Goal: Navigation & Orientation: Find specific page/section

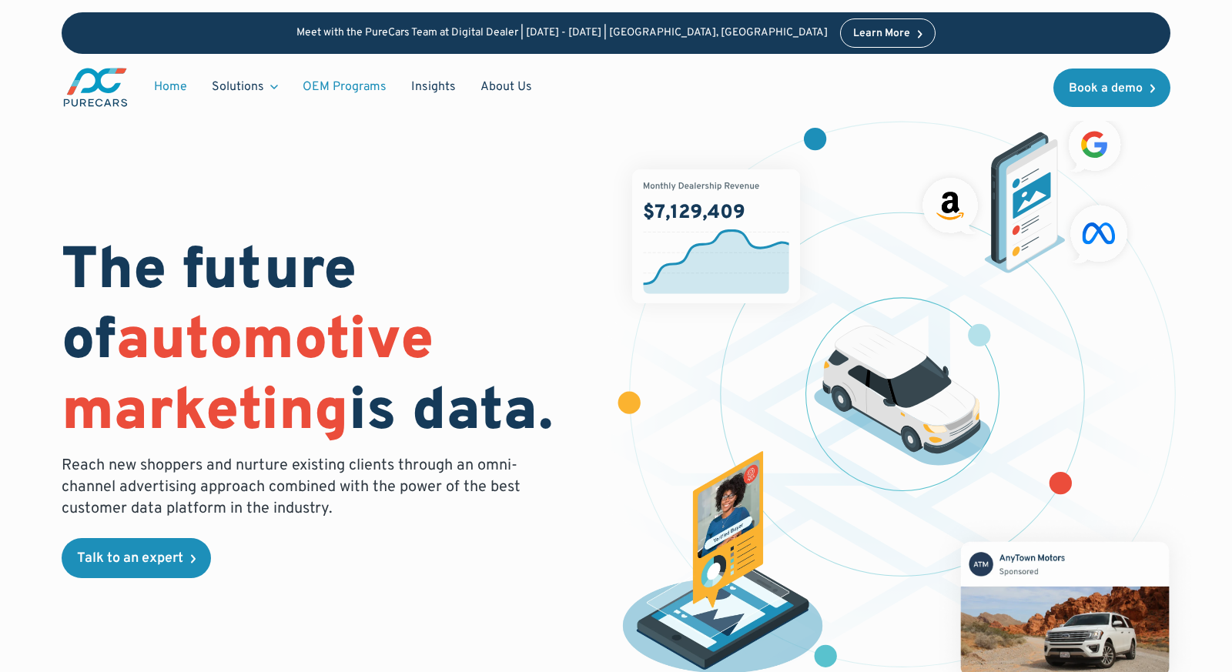
click at [342, 85] on link "OEM Programs" at bounding box center [344, 86] width 109 height 29
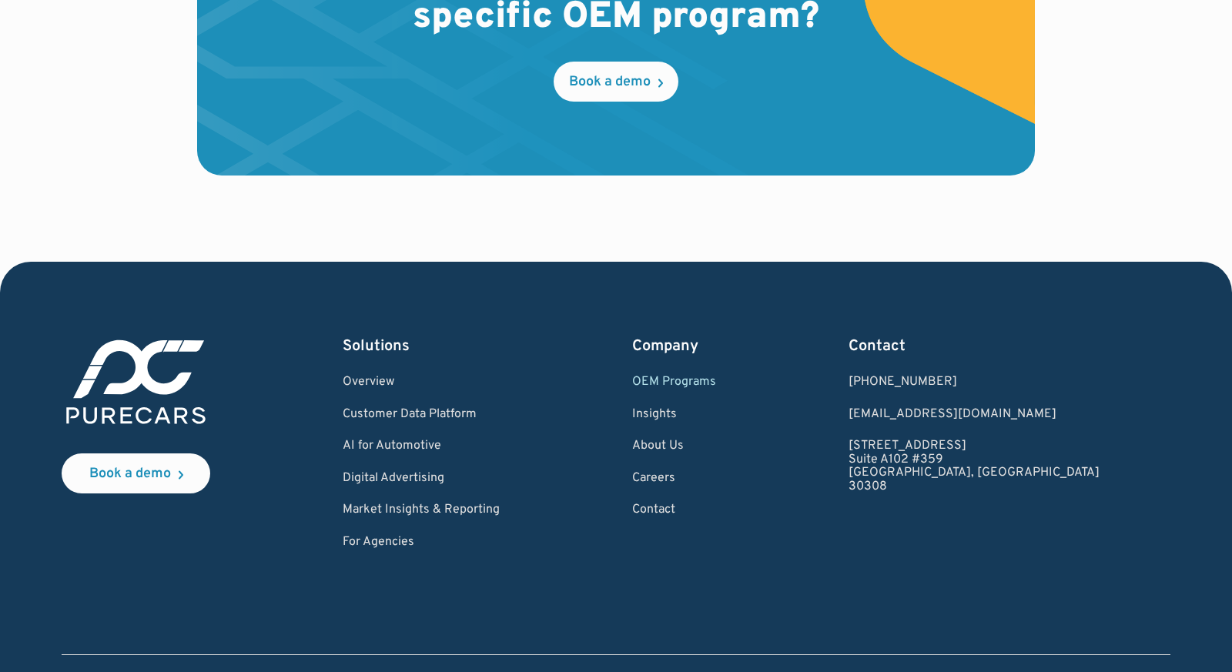
scroll to position [2574, 0]
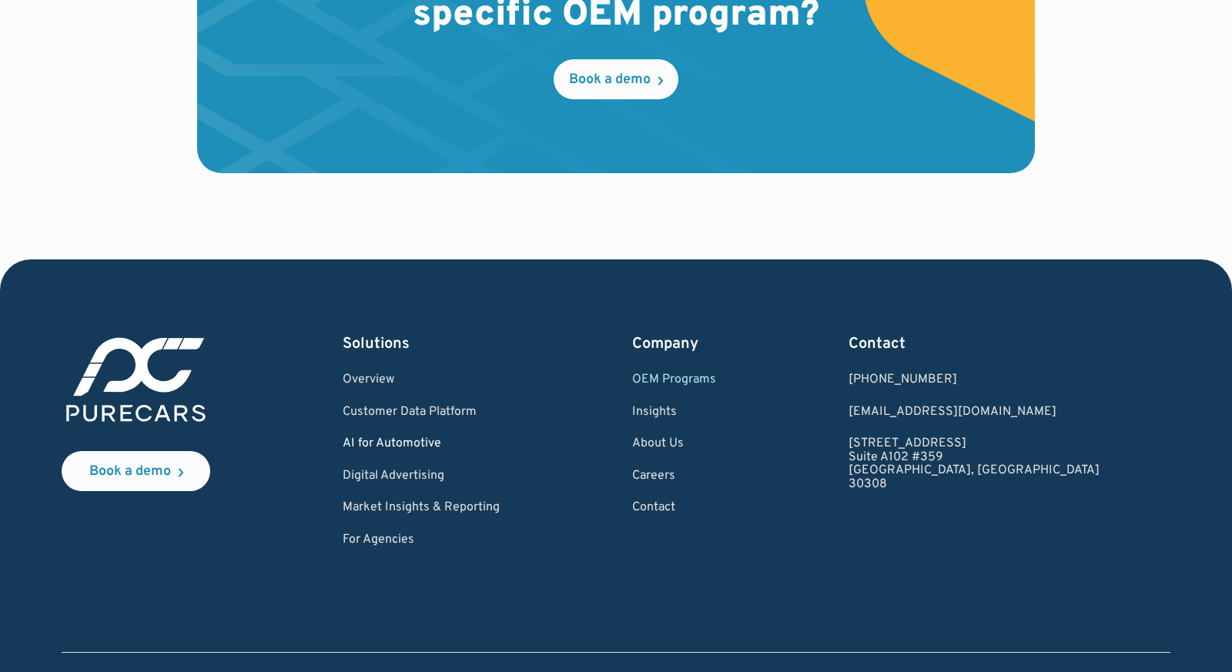
click at [451, 442] on link "AI for Automotive" at bounding box center [421, 444] width 157 height 14
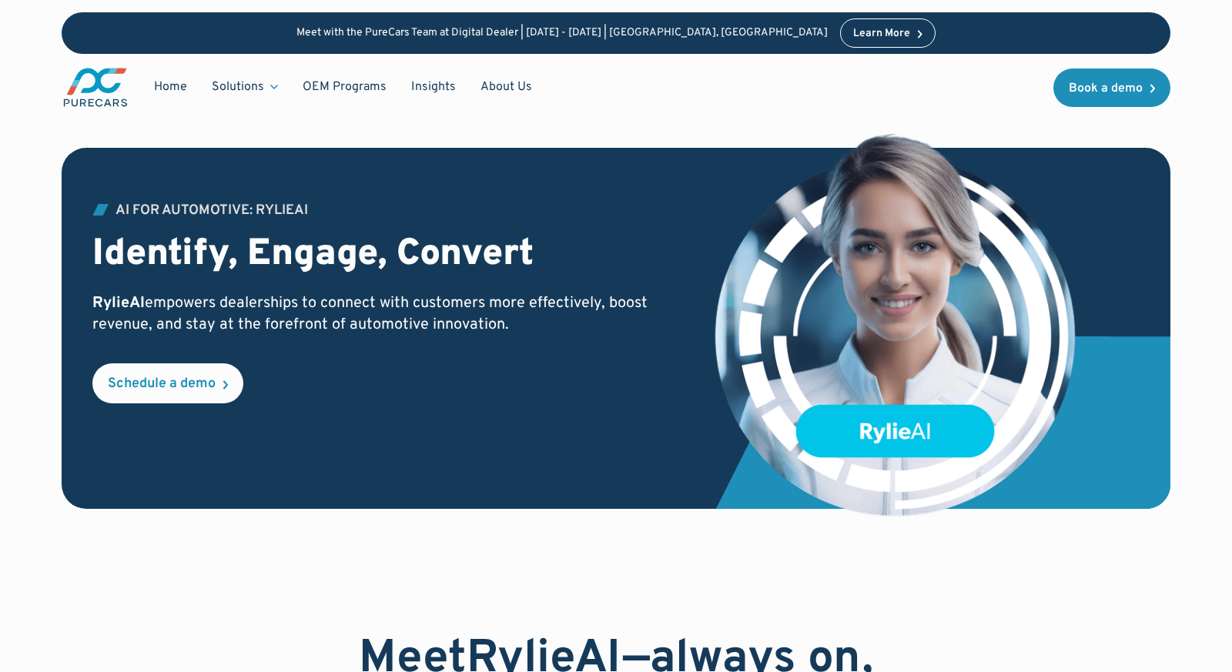
scroll to position [2, 0]
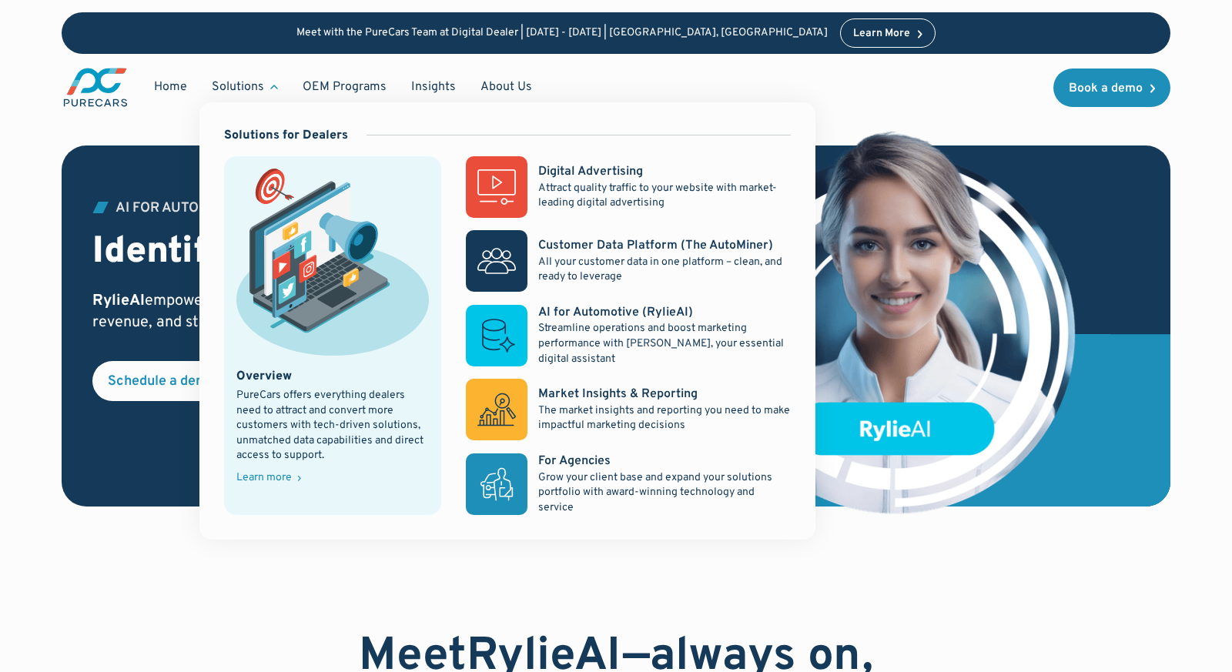
click at [250, 85] on div "Solutions" at bounding box center [238, 87] width 52 height 17
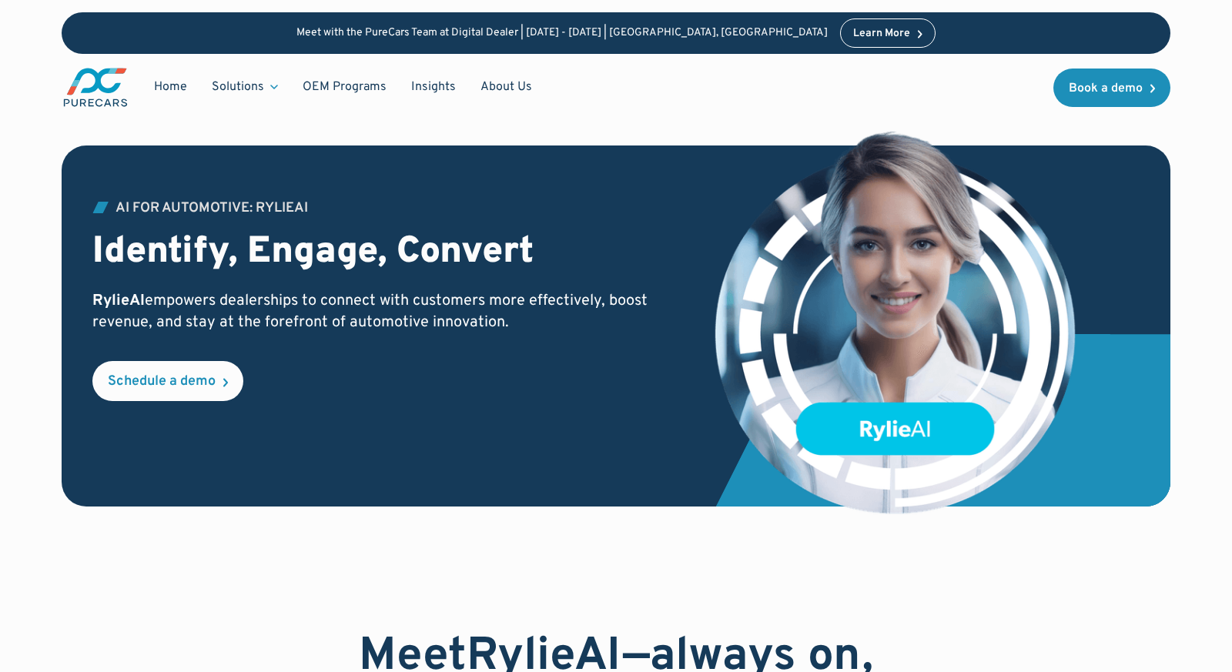
click at [273, 85] on icon at bounding box center [274, 87] width 8 height 5
click at [356, 85] on link "OEM Programs" at bounding box center [344, 86] width 109 height 29
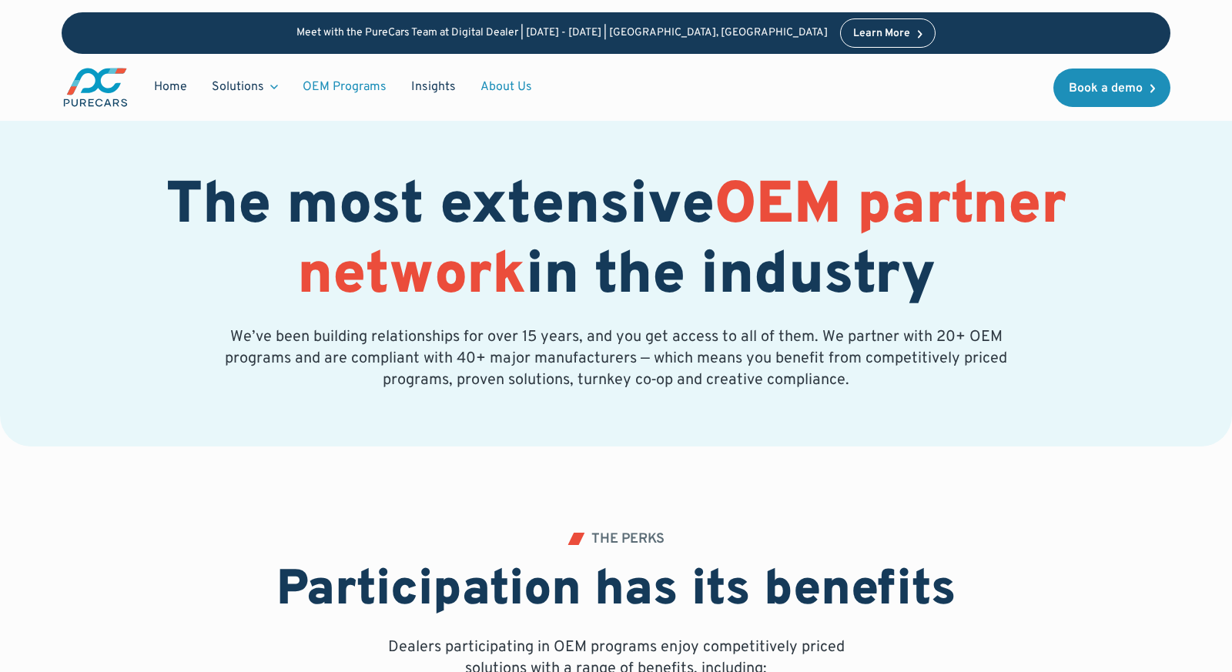
click at [514, 86] on link "About Us" at bounding box center [506, 86] width 76 height 29
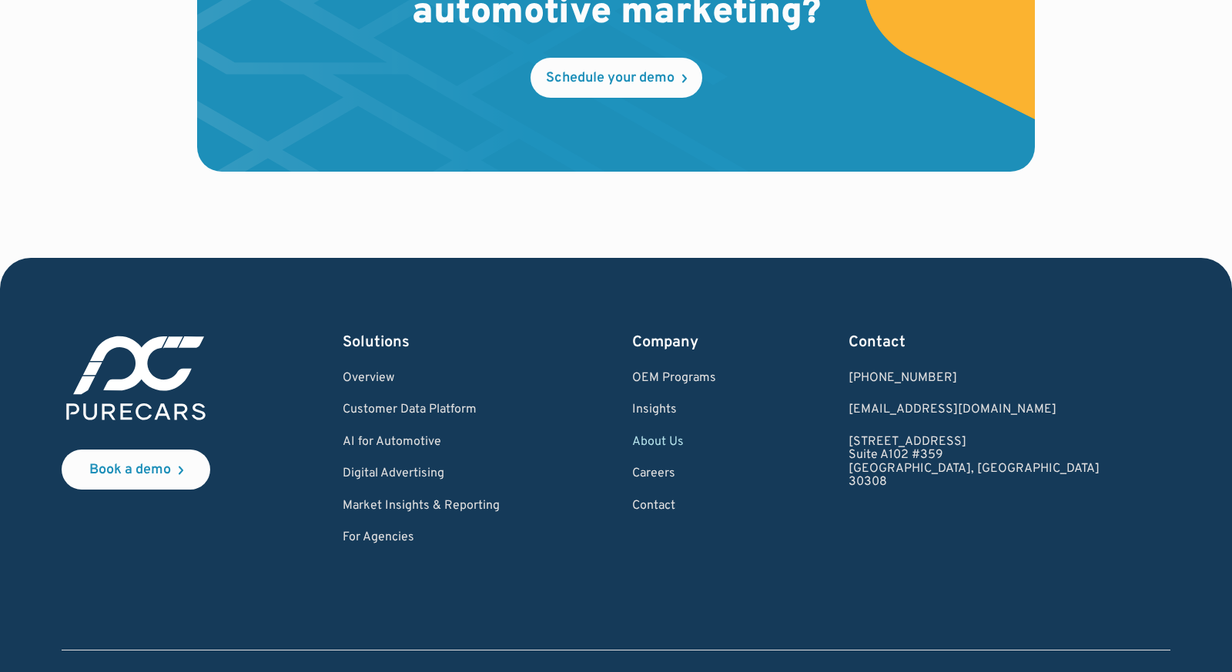
scroll to position [4534, 0]
click at [716, 471] on link "Careers" at bounding box center [674, 474] width 84 height 14
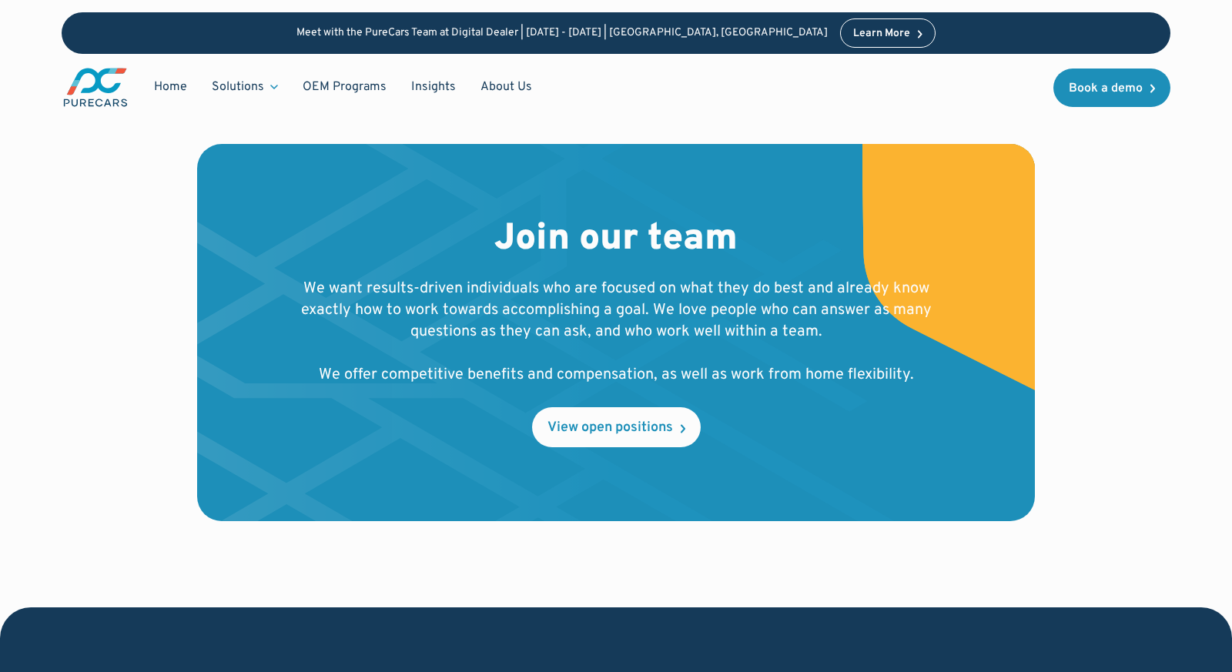
scroll to position [1458, 0]
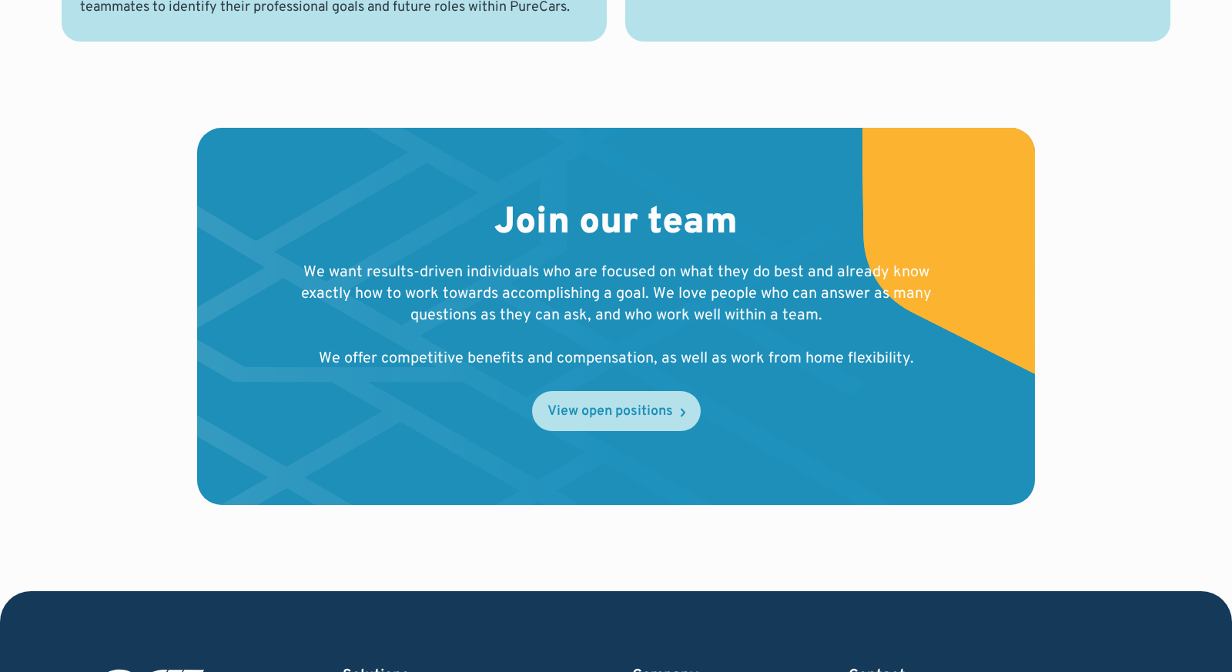
click at [600, 407] on div "View open positions" at bounding box center [611, 412] width 126 height 14
